Goal: Information Seeking & Learning: Learn about a topic

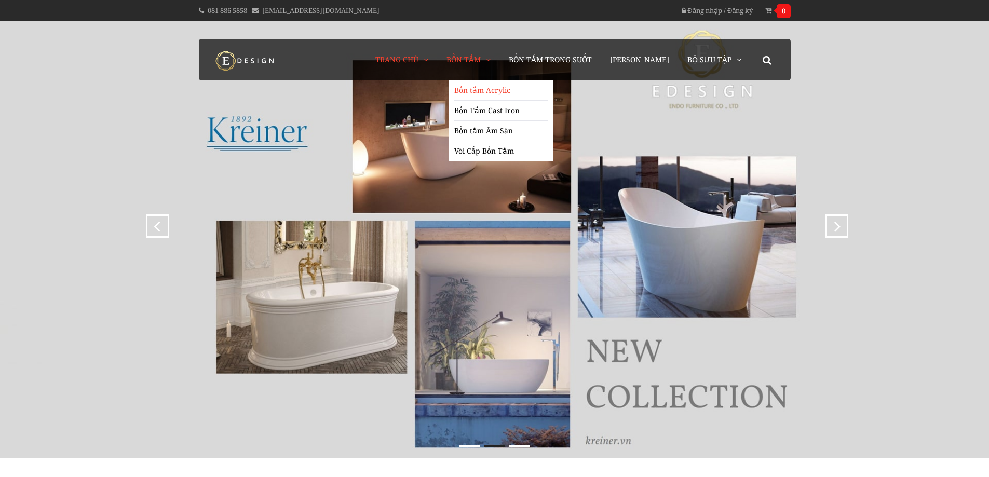
drag, startPoint x: 491, startPoint y: 88, endPoint x: 499, endPoint y: 91, distance: 7.9
click at [491, 89] on link "Bồn tắm Acrylic" at bounding box center [500, 90] width 93 height 20
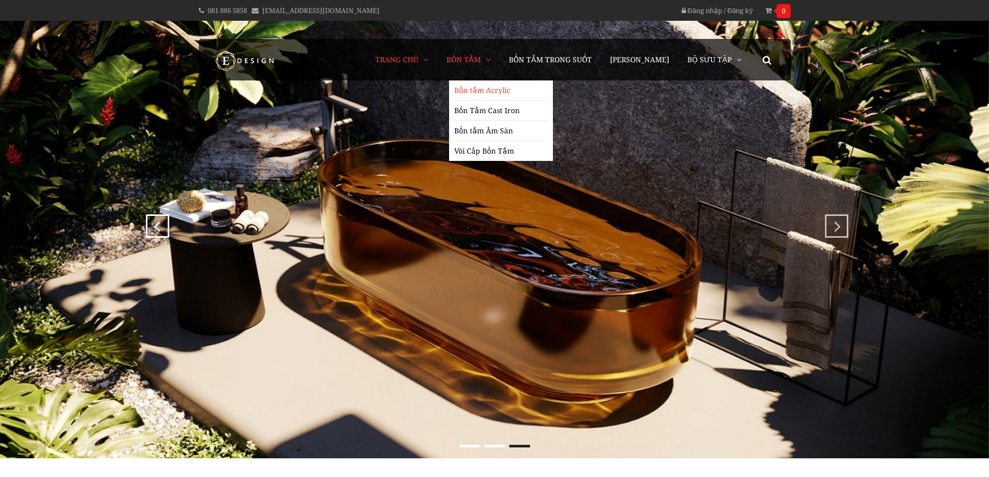
click at [489, 93] on link "Bồn tắm Acrylic" at bounding box center [500, 90] width 93 height 20
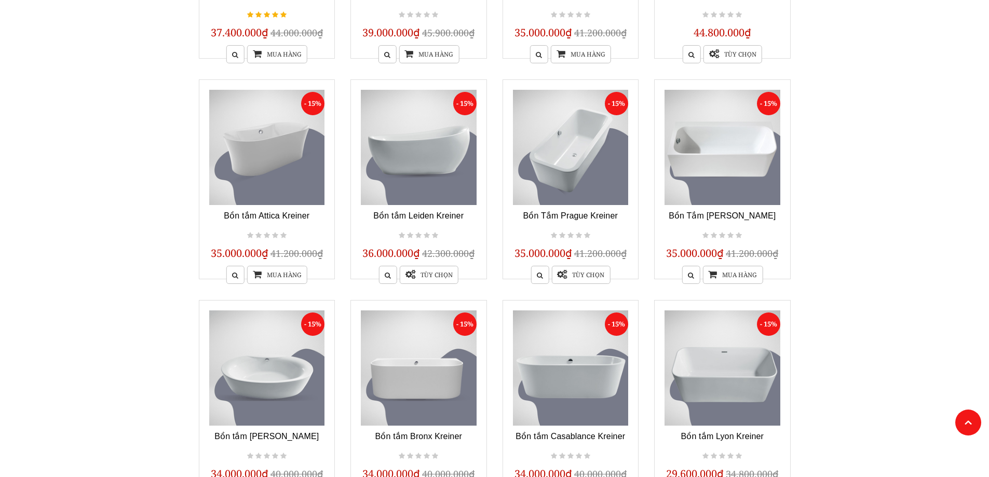
scroll to position [726, 0]
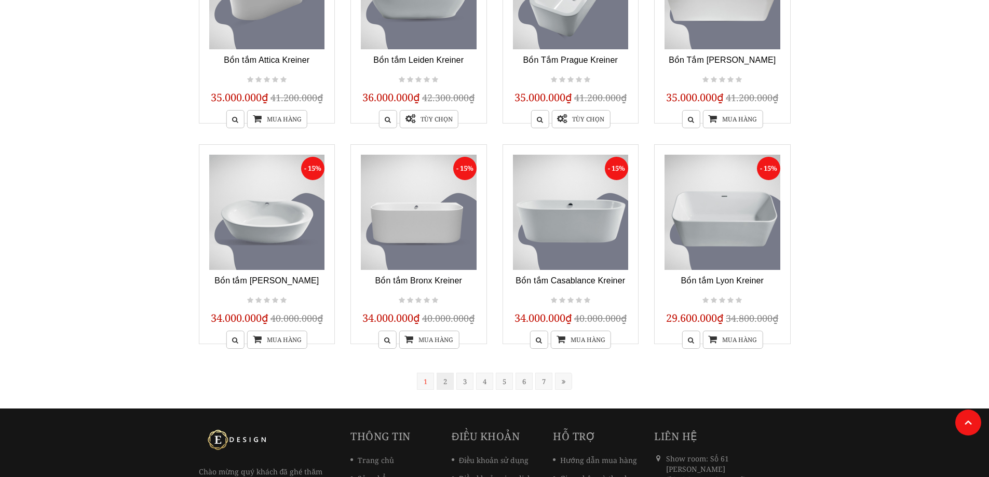
click at [448, 382] on link "2" at bounding box center [444, 381] width 17 height 17
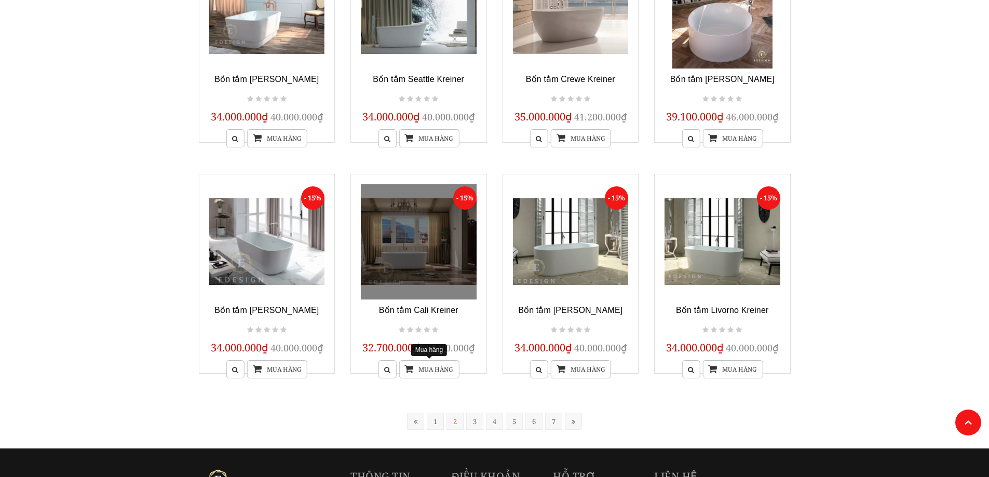
scroll to position [832, 0]
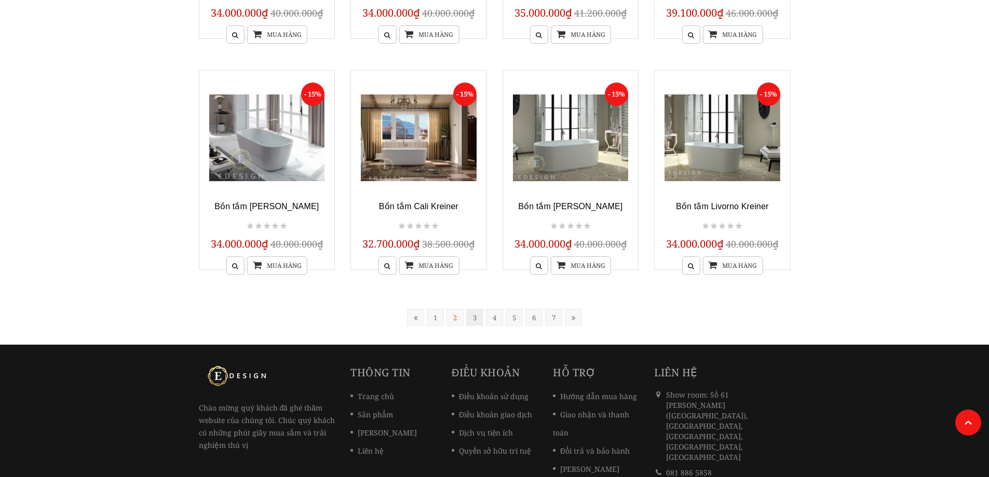
click at [474, 318] on link "3" at bounding box center [474, 317] width 17 height 17
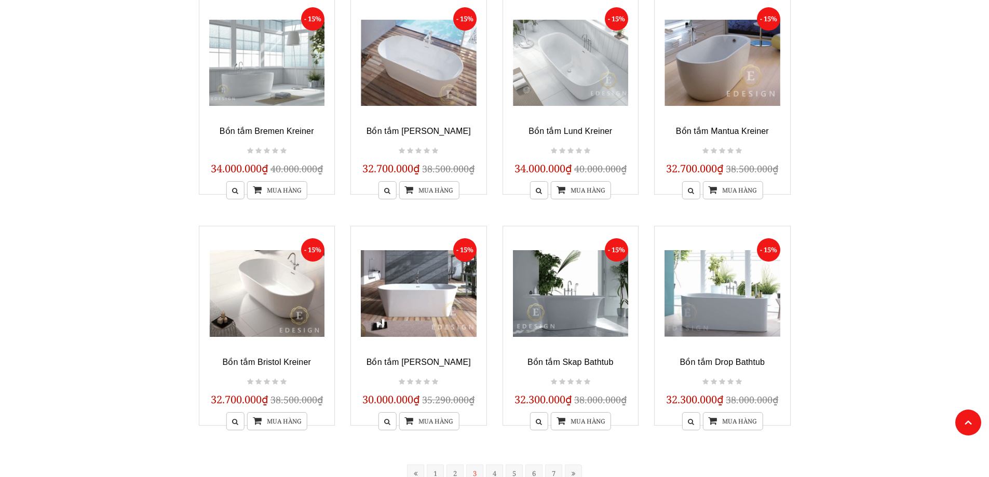
scroll to position [780, 0]
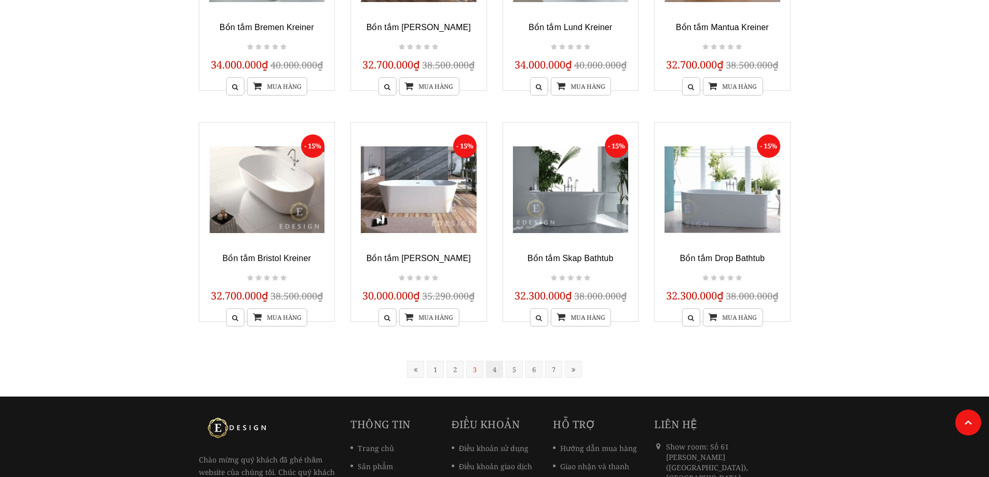
click at [493, 368] on link "4" at bounding box center [494, 369] width 17 height 17
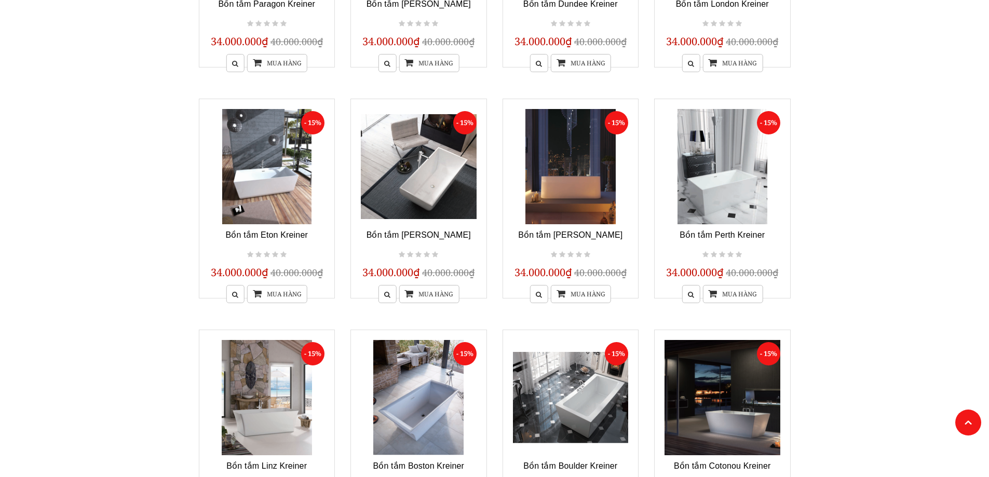
scroll to position [832, 0]
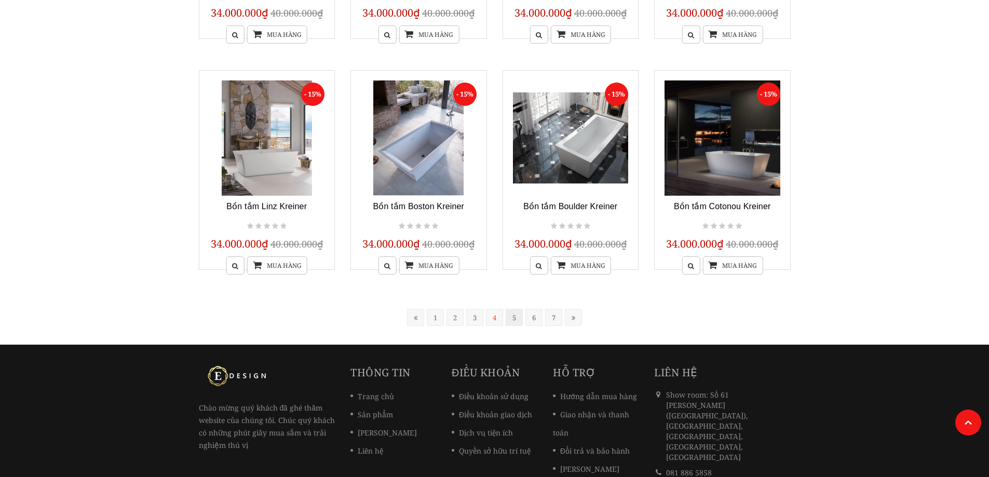
click at [512, 316] on link "5" at bounding box center [513, 317] width 17 height 17
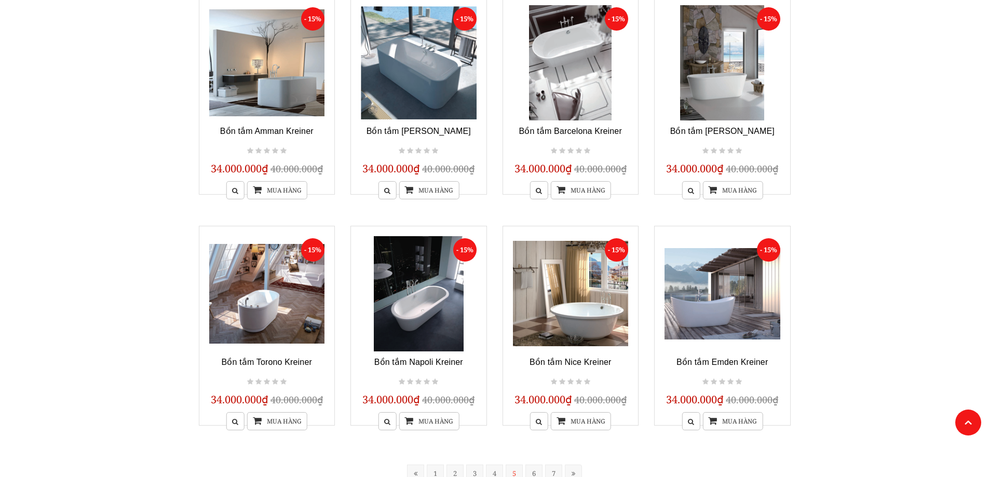
scroll to position [780, 0]
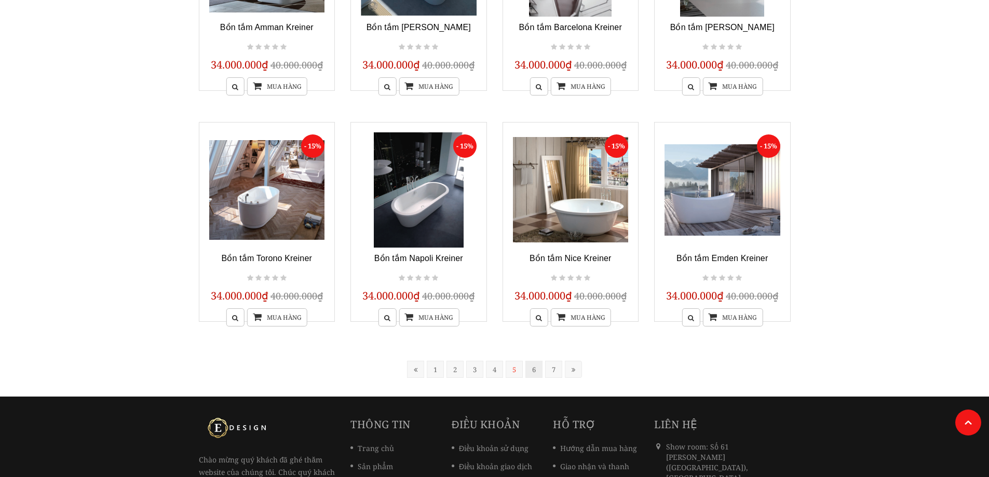
click at [533, 369] on link "6" at bounding box center [533, 369] width 17 height 17
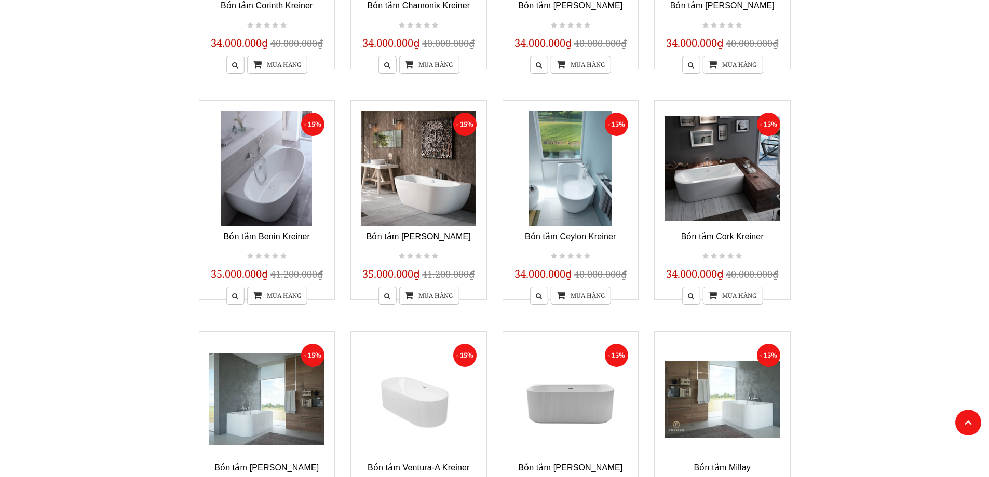
scroll to position [830, 0]
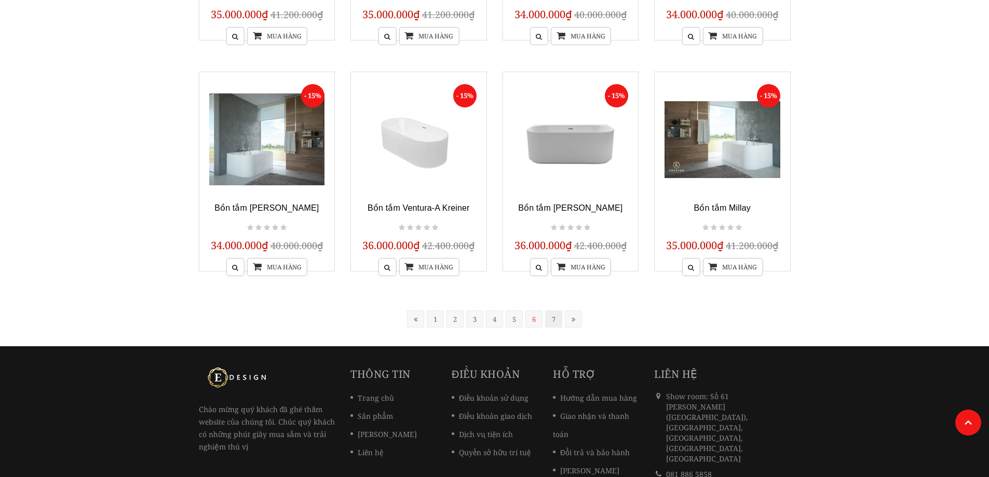
click at [551, 322] on link "7" at bounding box center [553, 318] width 17 height 17
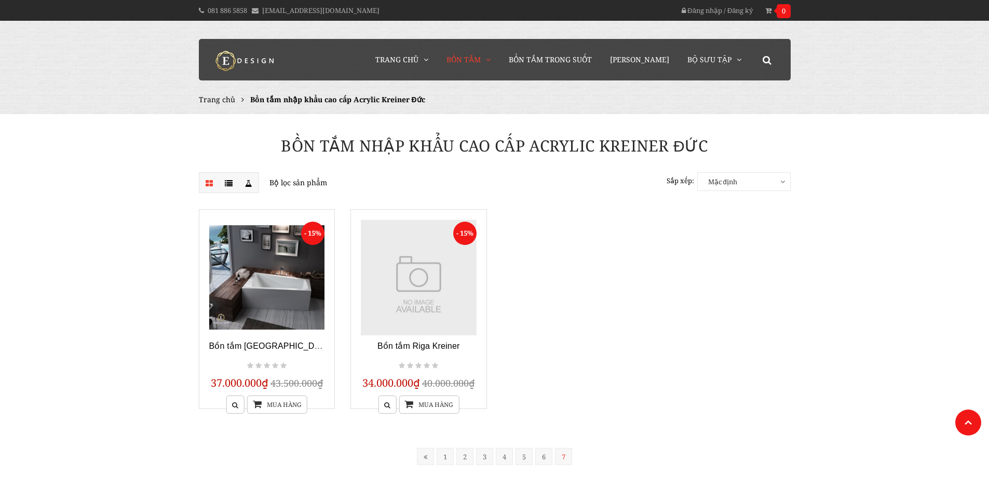
scroll to position [202, 0]
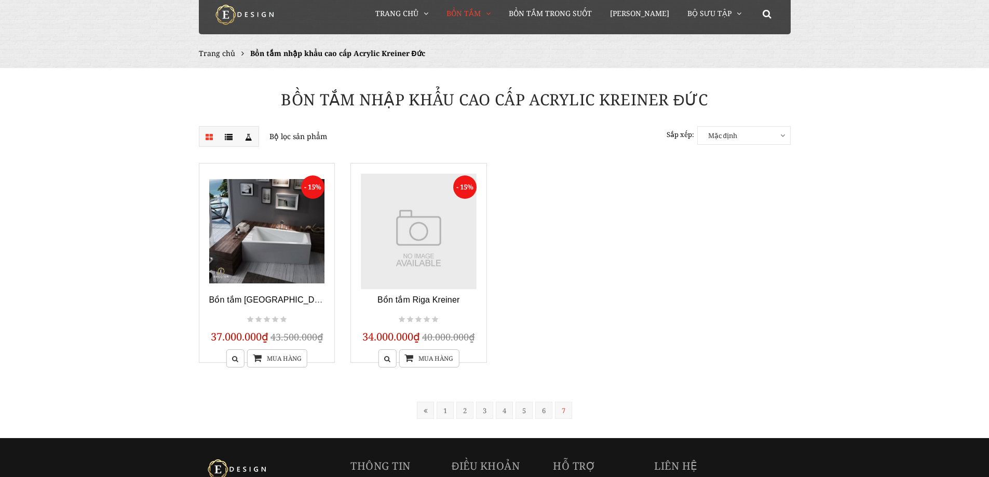
scroll to position [202, 0]
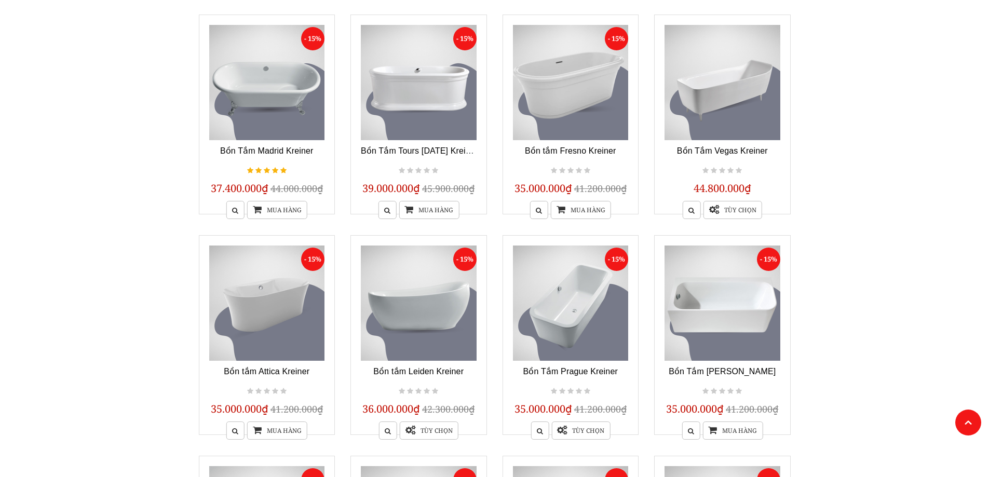
scroll to position [467, 0]
